Goal: Find specific page/section: Find specific page/section

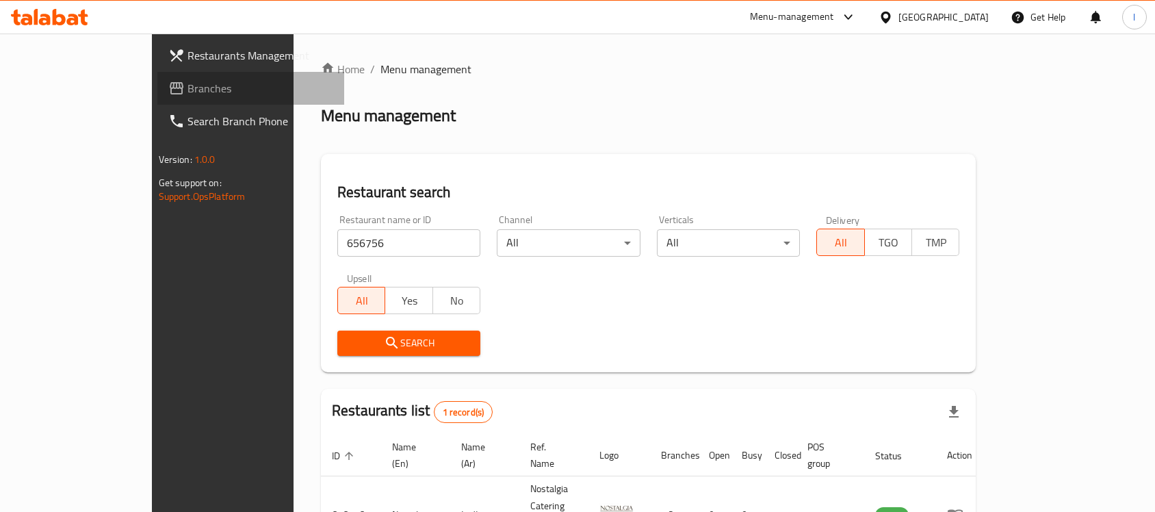
click at [187, 94] on span "Branches" at bounding box center [260, 88] width 146 height 16
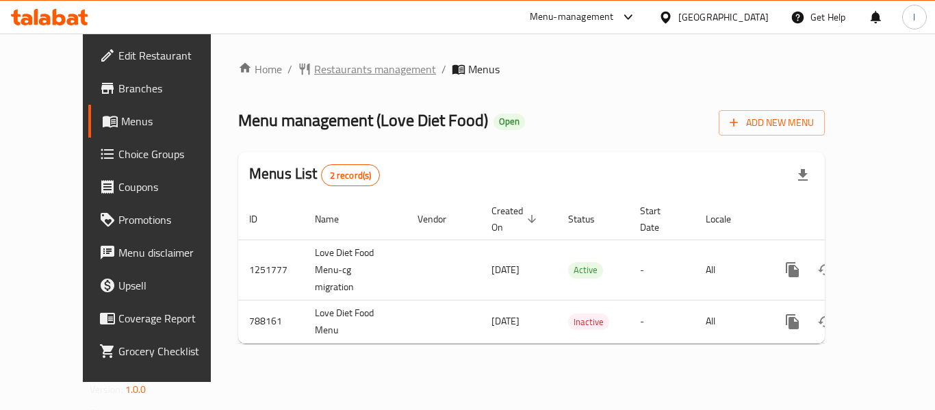
click at [327, 70] on span "Restaurants management" at bounding box center [375, 69] width 122 height 16
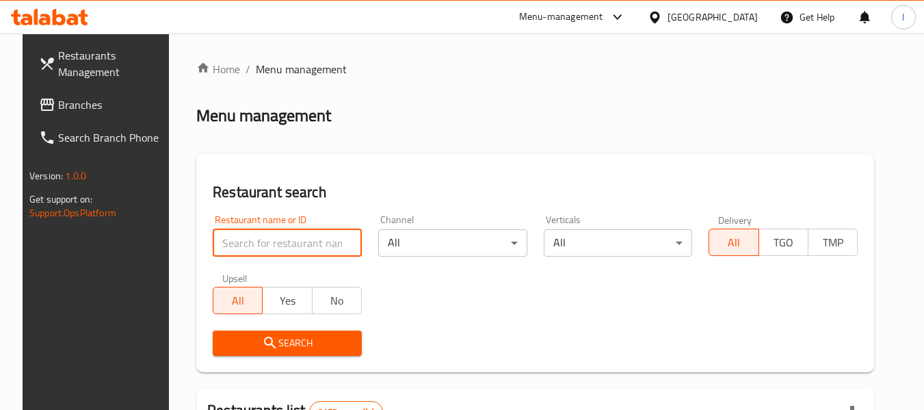
click at [289, 233] on input "search" at bounding box center [287, 242] width 149 height 27
paste input "653163"
type input "653163"
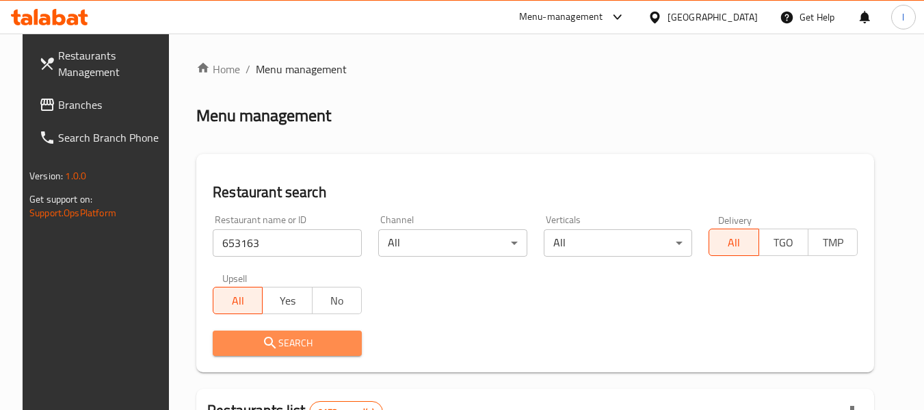
click at [302, 335] on span "Search" at bounding box center [287, 343] width 127 height 17
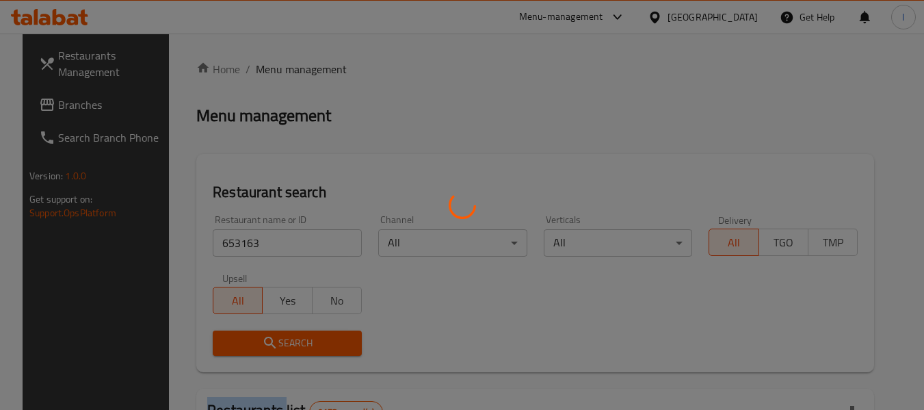
click at [302, 335] on div at bounding box center [462, 205] width 924 height 410
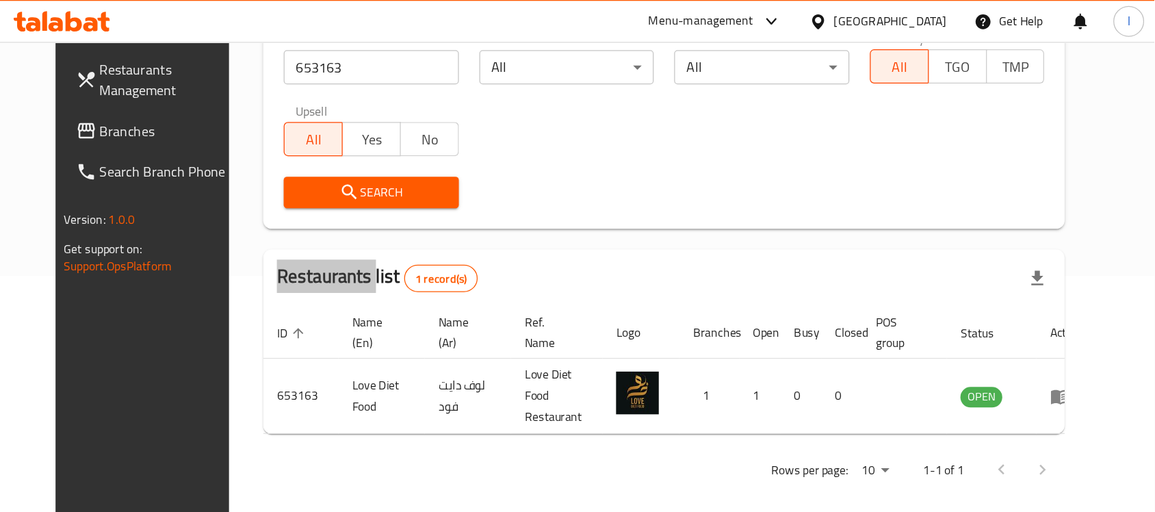
scroll to position [72, 0]
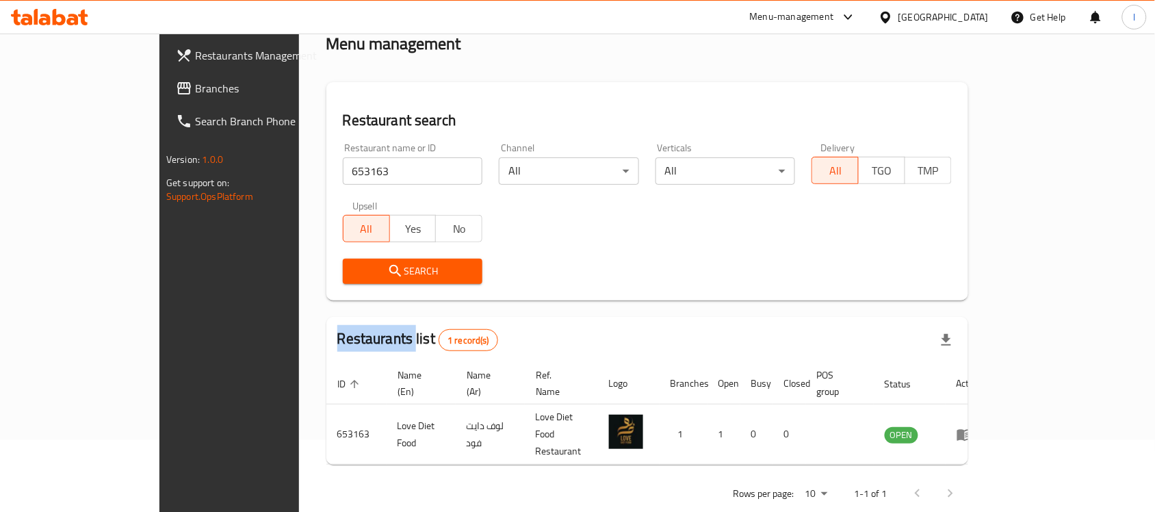
click at [195, 90] on span "Branches" at bounding box center [268, 88] width 146 height 16
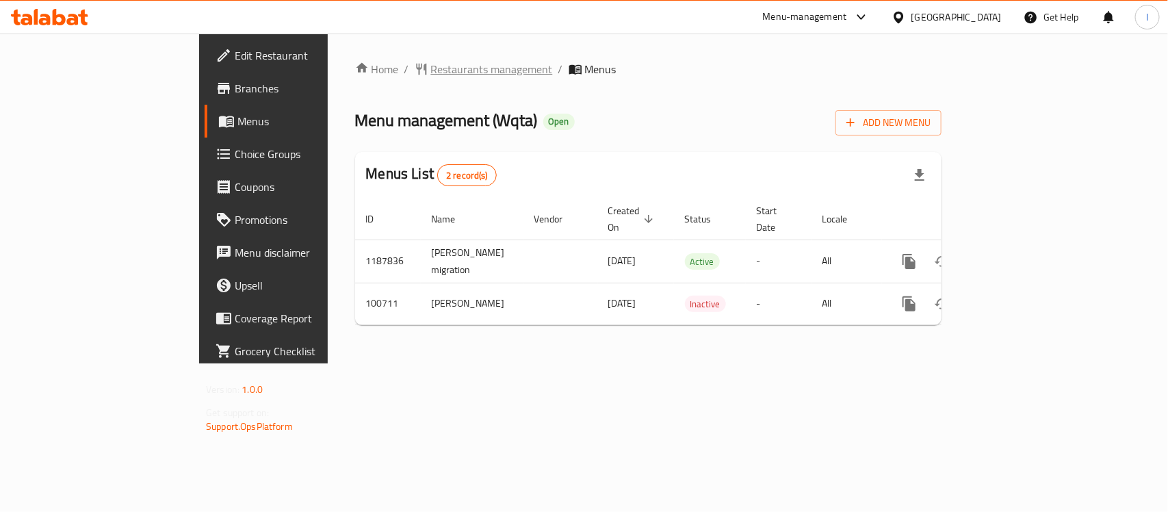
click at [431, 73] on span "Restaurants management" at bounding box center [492, 69] width 122 height 16
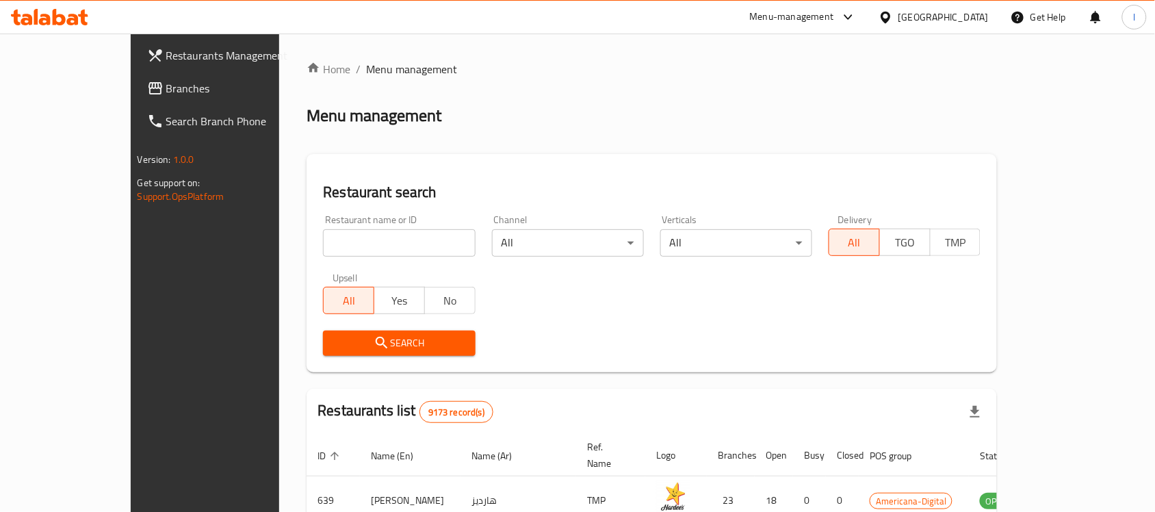
click at [323, 240] on input "search" at bounding box center [399, 242] width 152 height 27
paste input "602500"
type input "602500"
drag, startPoint x: 390, startPoint y: 343, endPoint x: 423, endPoint y: 248, distance: 101.3
click at [390, 342] on span "Search" at bounding box center [399, 343] width 130 height 17
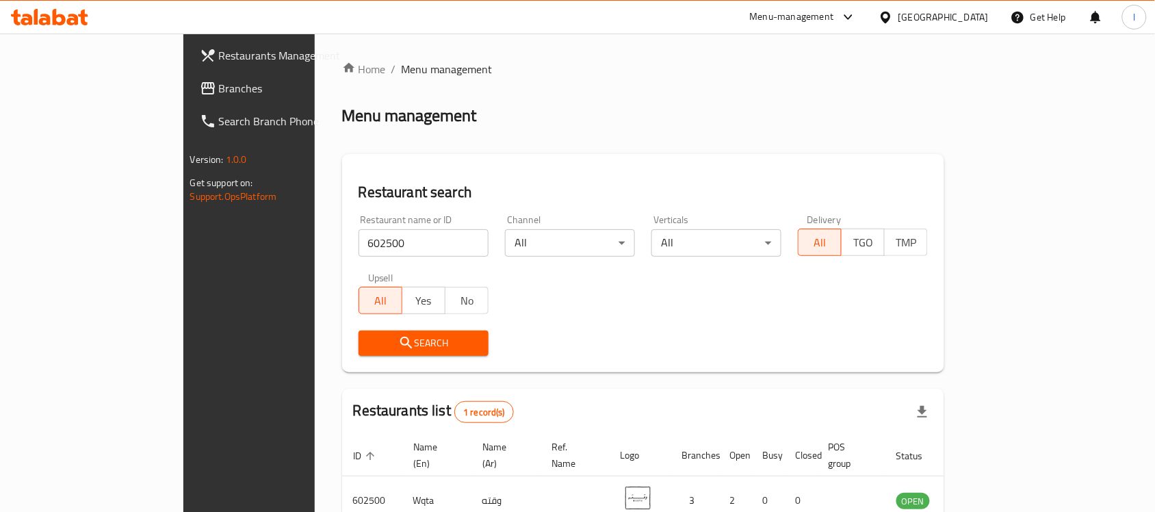
click at [431, 239] on input "602500" at bounding box center [424, 242] width 130 height 27
click at [219, 94] on span "Branches" at bounding box center [292, 88] width 146 height 16
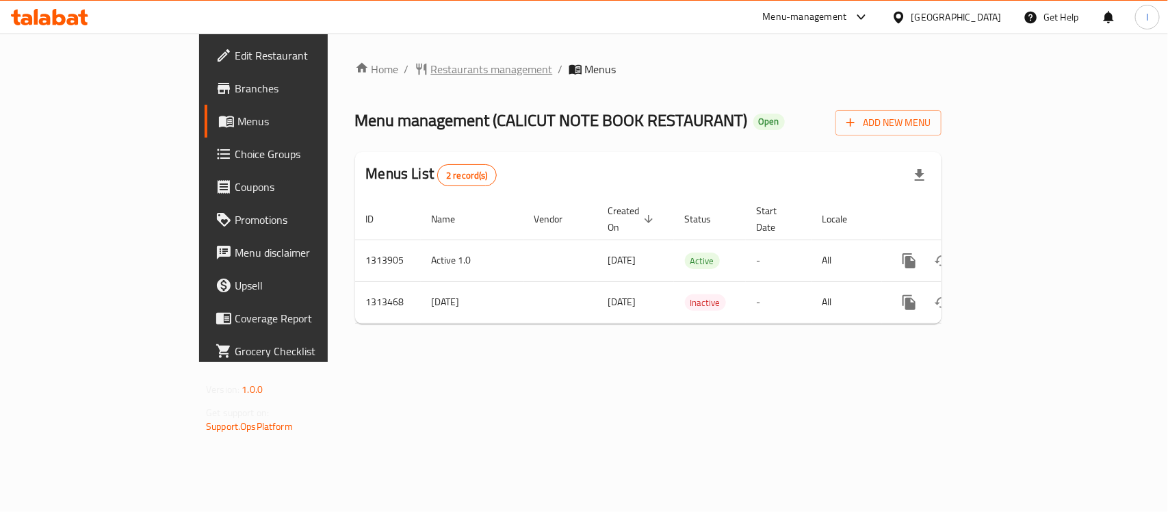
click at [431, 61] on span "Restaurants management" at bounding box center [492, 69] width 122 height 16
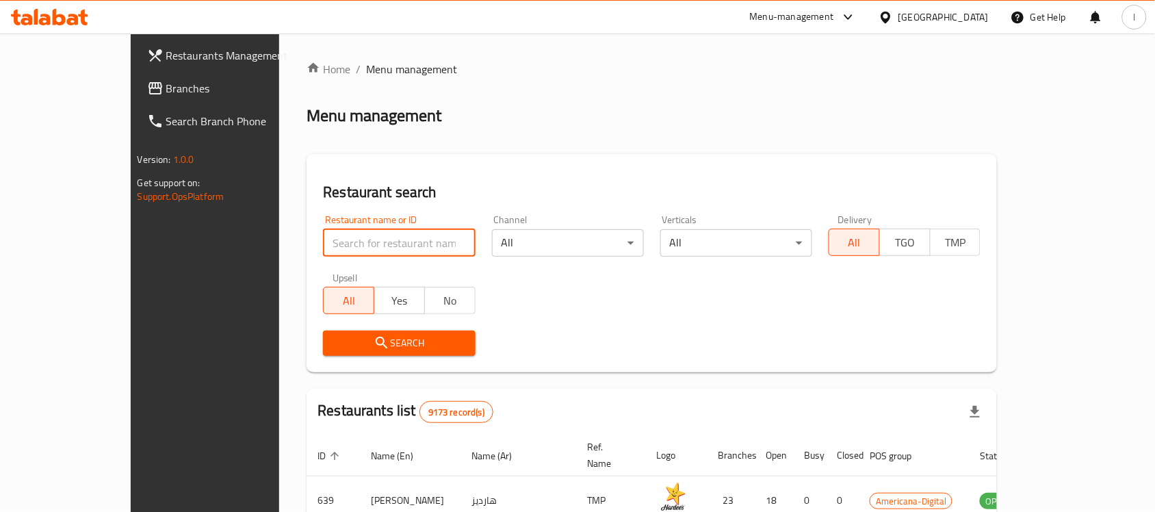
click at [323, 236] on input "search" at bounding box center [399, 242] width 152 height 27
paste input "706526"
type input "706526"
click button "Search" at bounding box center [399, 342] width 152 height 25
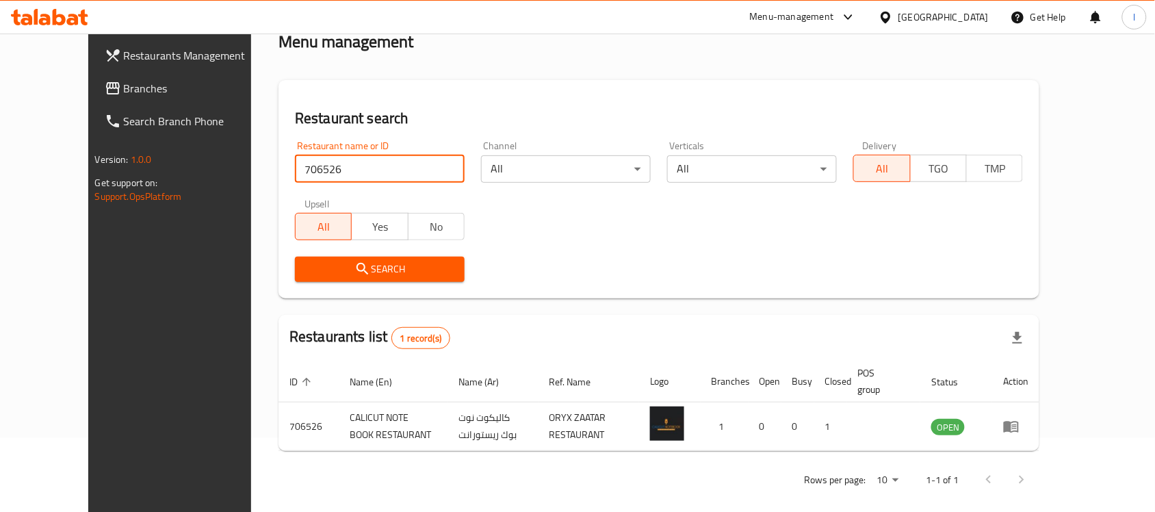
scroll to position [87, 0]
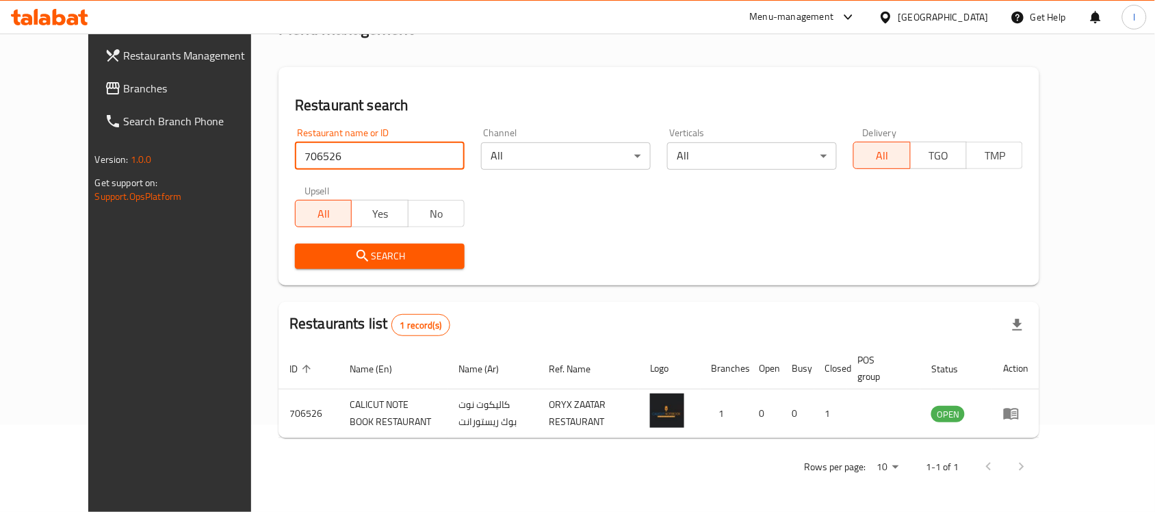
click at [559, 268] on div "Search" at bounding box center [659, 256] width 744 height 42
